Goal: Information Seeking & Learning: Learn about a topic

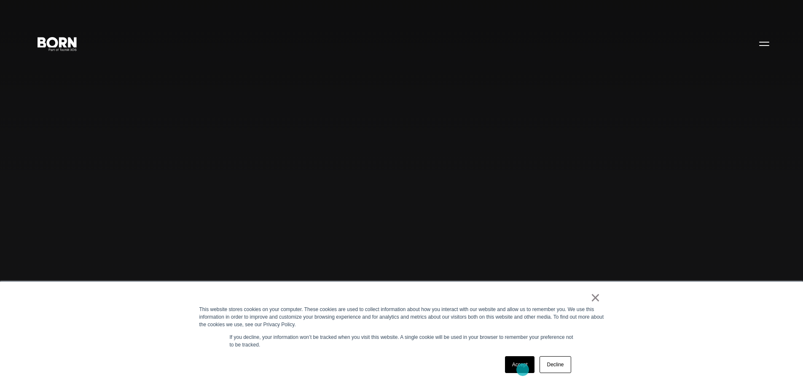
click at [523, 370] on link "Accept" at bounding box center [520, 364] width 30 height 17
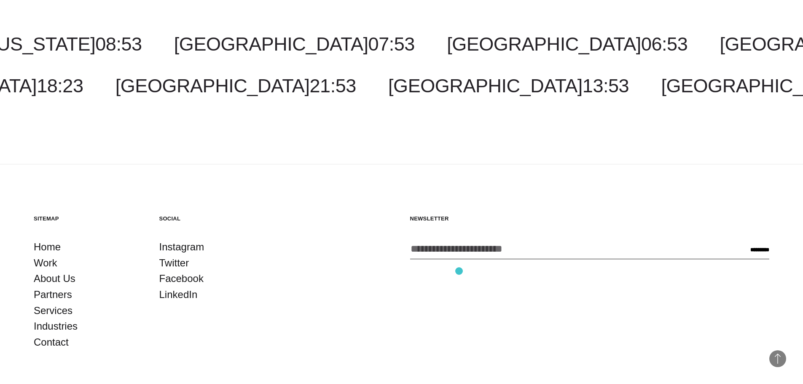
scroll to position [2659, 0]
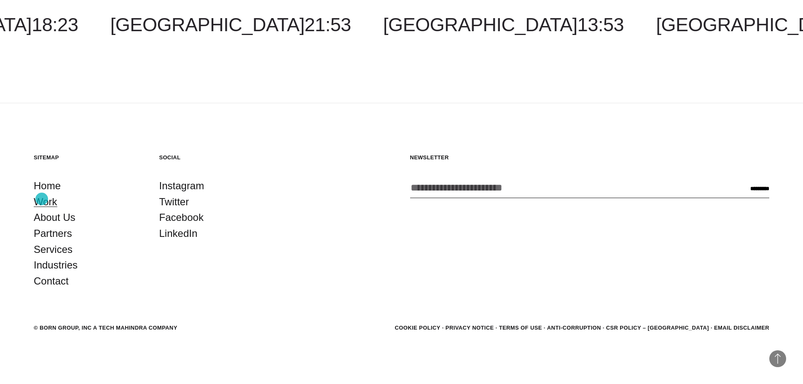
click at [42, 199] on link "Work" at bounding box center [46, 202] width 24 height 16
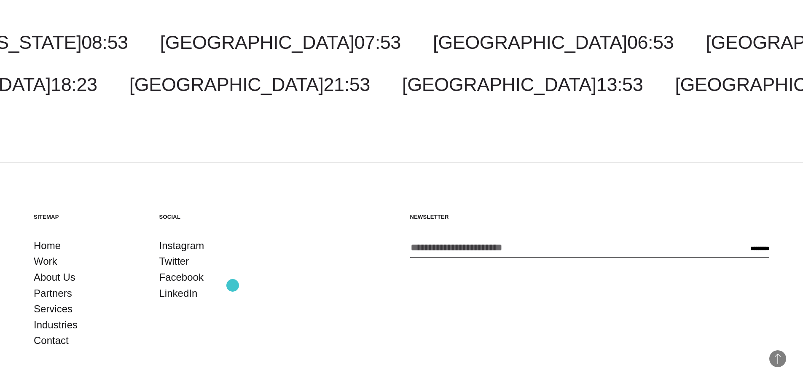
scroll to position [3068, 0]
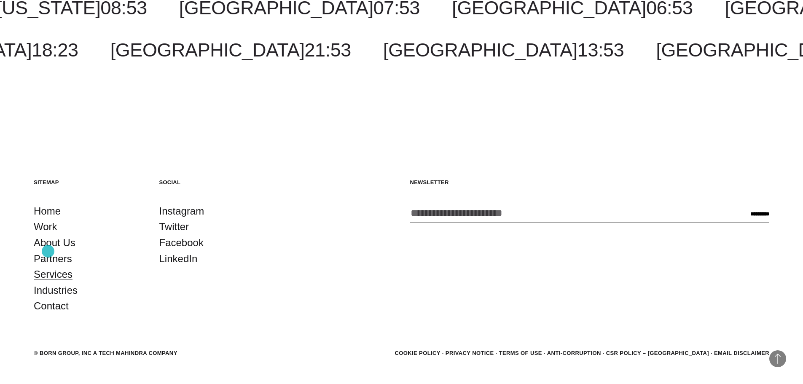
click at [48, 266] on link "Services" at bounding box center [53, 274] width 39 height 16
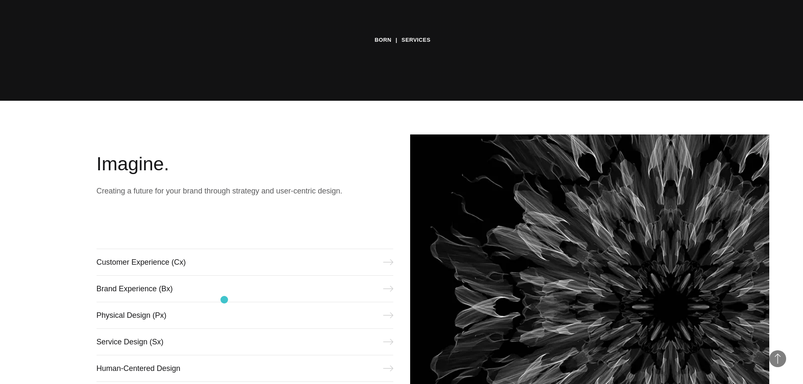
scroll to position [492, 0]
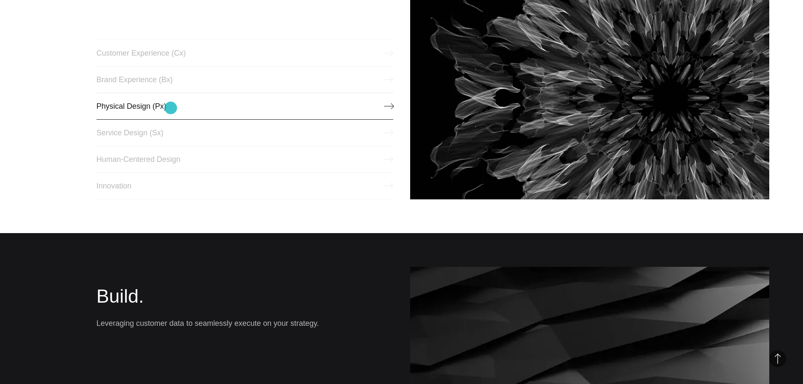
click at [171, 108] on link "Physical Design (Px)" at bounding box center [245, 106] width 297 height 27
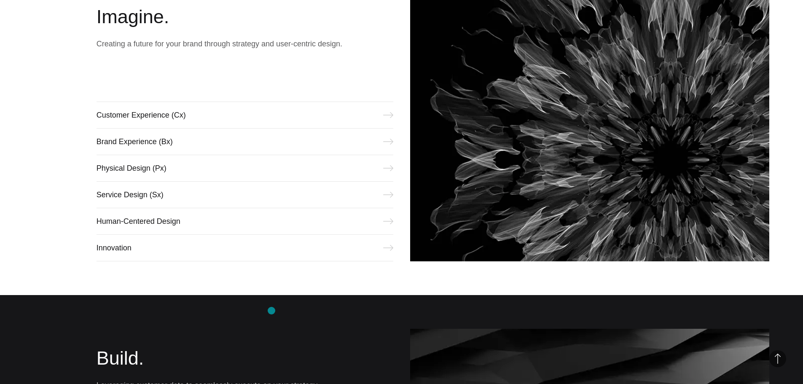
scroll to position [429, 0]
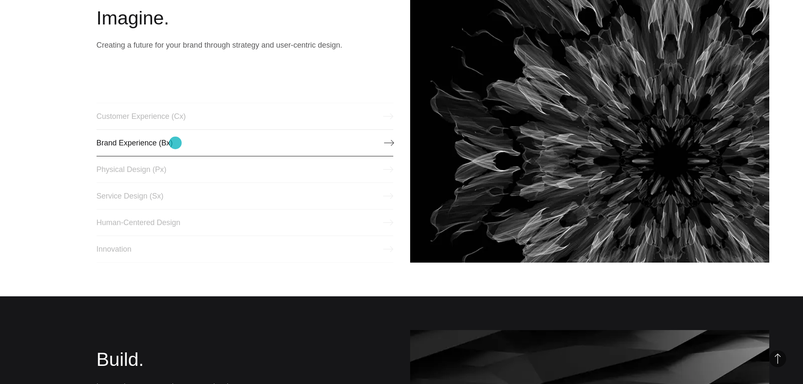
click at [175, 143] on link "Brand Experience (Bx)" at bounding box center [245, 142] width 297 height 27
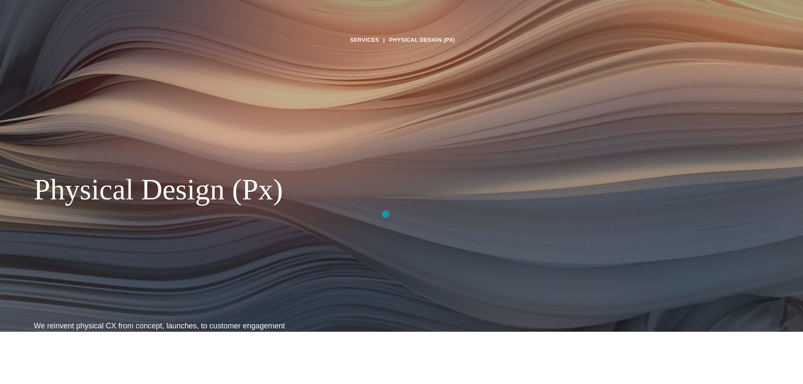
scroll to position [50, 0]
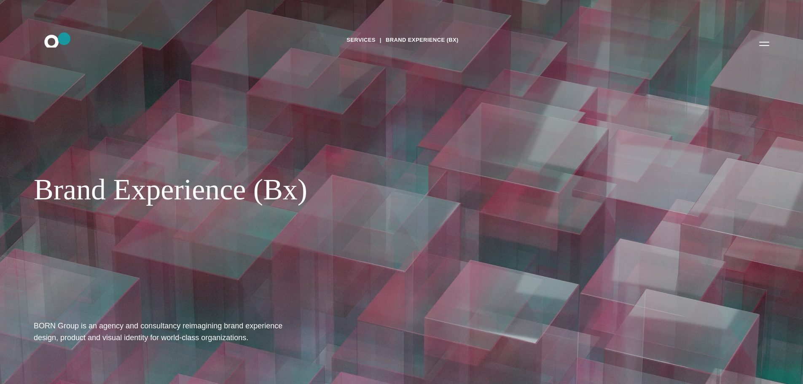
click at [64, 39] on icon ".st0{display:none;} .st1{display:inline;} .st2{font-family:'HelveticaNeue-Mediu…" at bounding box center [57, 43] width 54 height 22
